Goal: Transaction & Acquisition: Purchase product/service

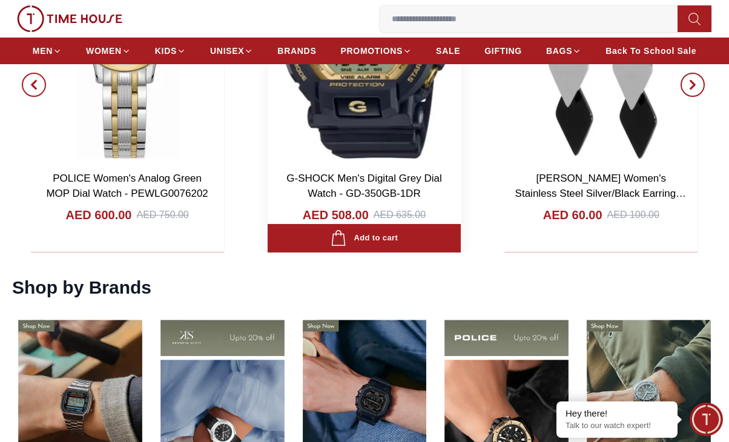
scroll to position [1211, 0]
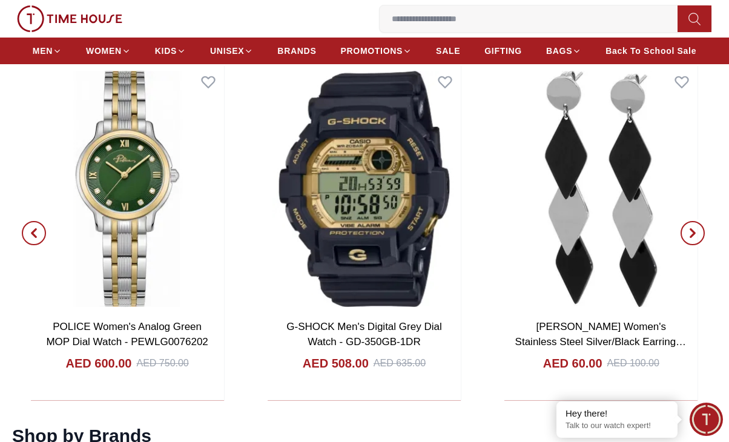
click at [699, 234] on span "button" at bounding box center [693, 233] width 24 height 24
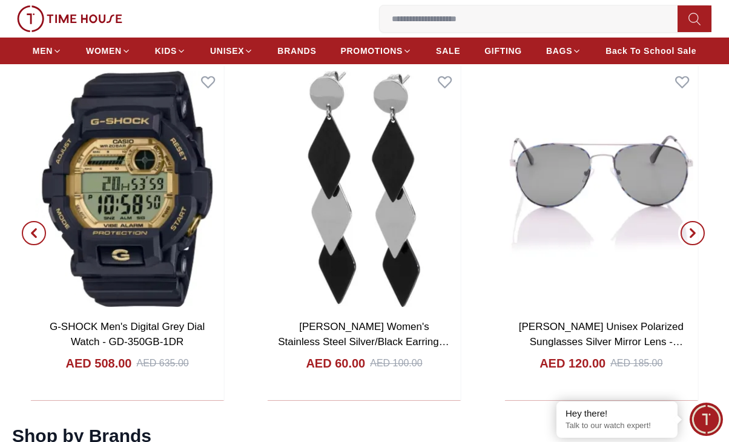
click at [699, 234] on span "button" at bounding box center [693, 233] width 24 height 24
click at [695, 233] on icon "button" at bounding box center [693, 234] width 4 height 8
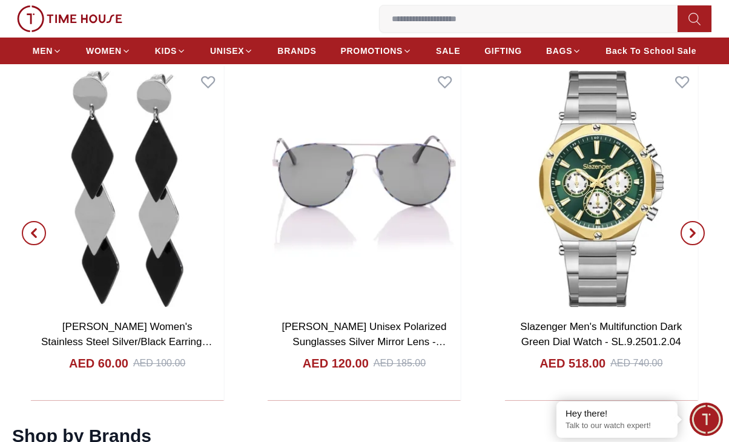
click at [692, 233] on icon "button" at bounding box center [693, 233] width 10 height 10
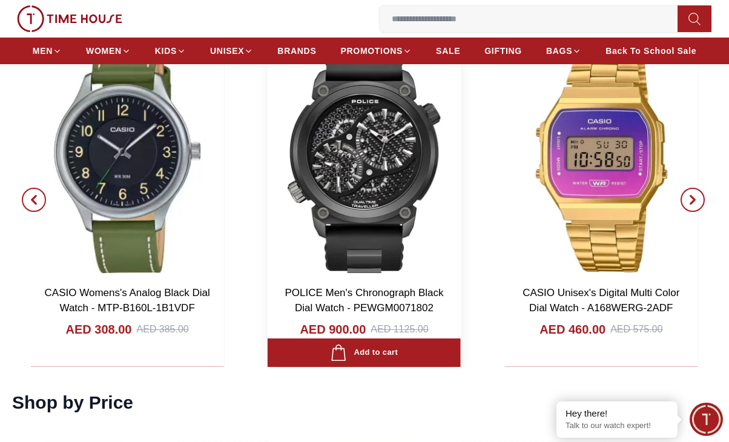
scroll to position [1878, 0]
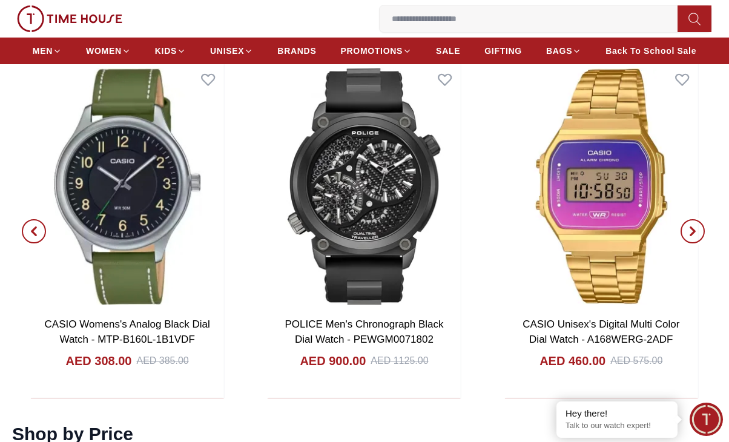
click at [698, 230] on span "button" at bounding box center [693, 231] width 24 height 24
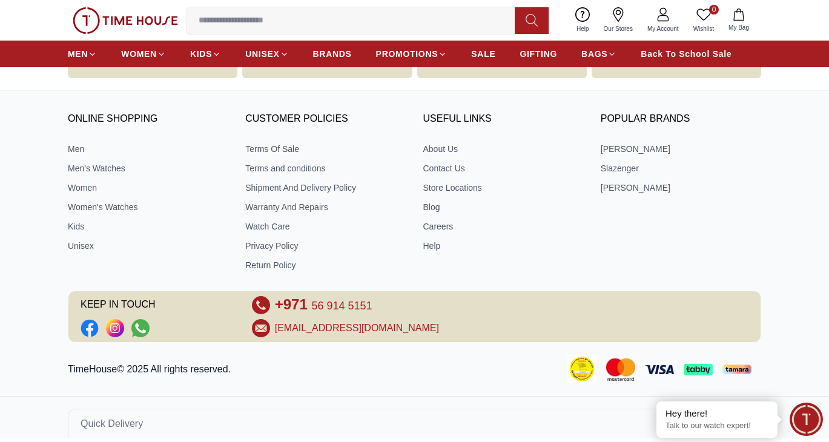
scroll to position [4095, 0]
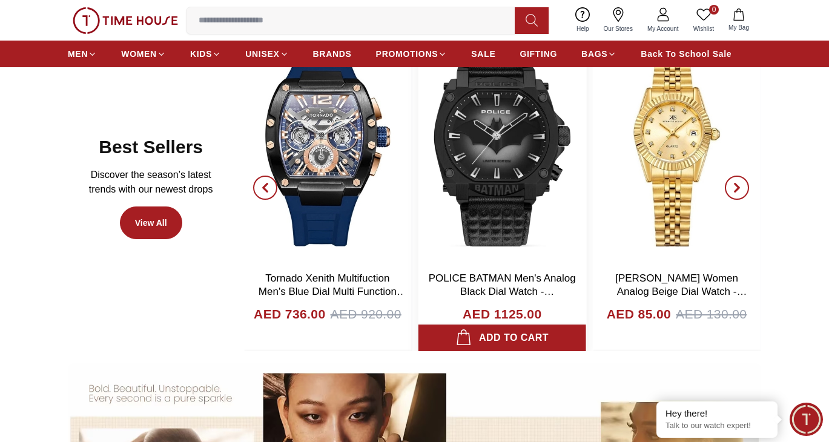
scroll to position [606, 0]
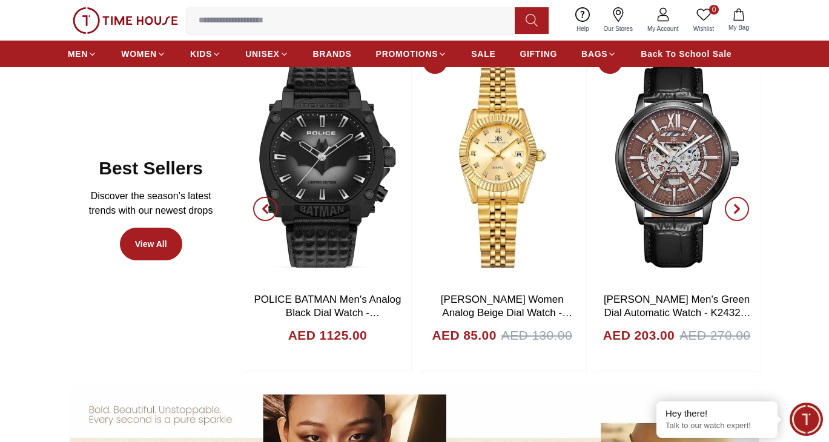
click at [268, 210] on icon "button" at bounding box center [265, 209] width 10 height 10
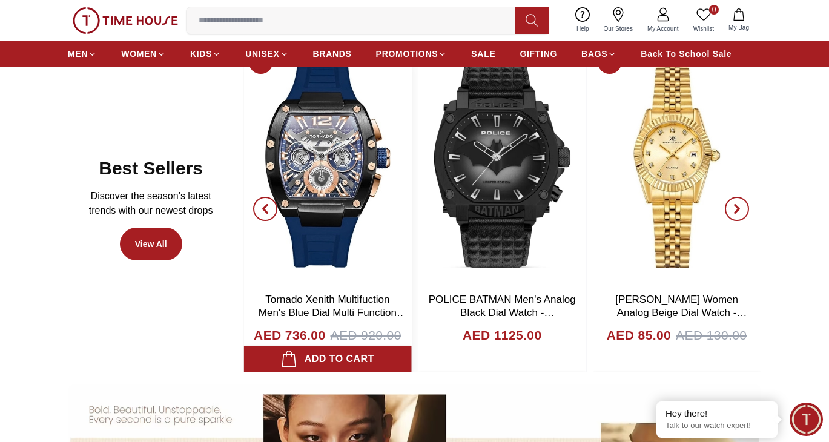
click at [342, 308] on link "Tornado Xenith Multifuction Men's Blue Dial Multi Function Watch - T23105-BSNNK" at bounding box center [333, 313] width 148 height 38
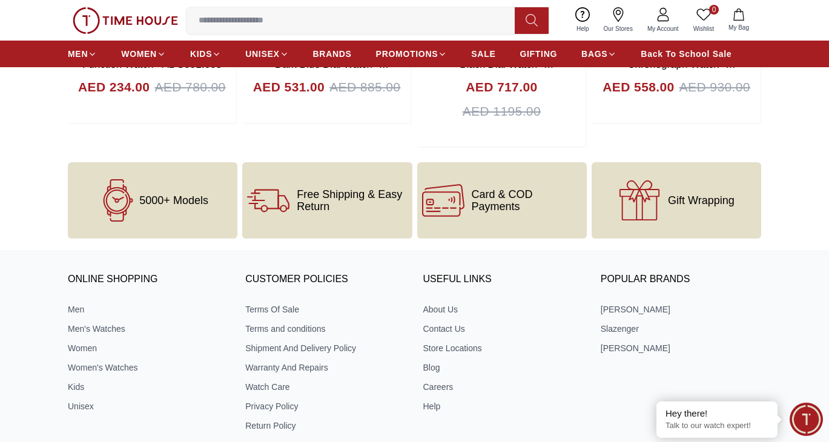
scroll to position [1743, 0]
